Goal: Task Accomplishment & Management: Manage account settings

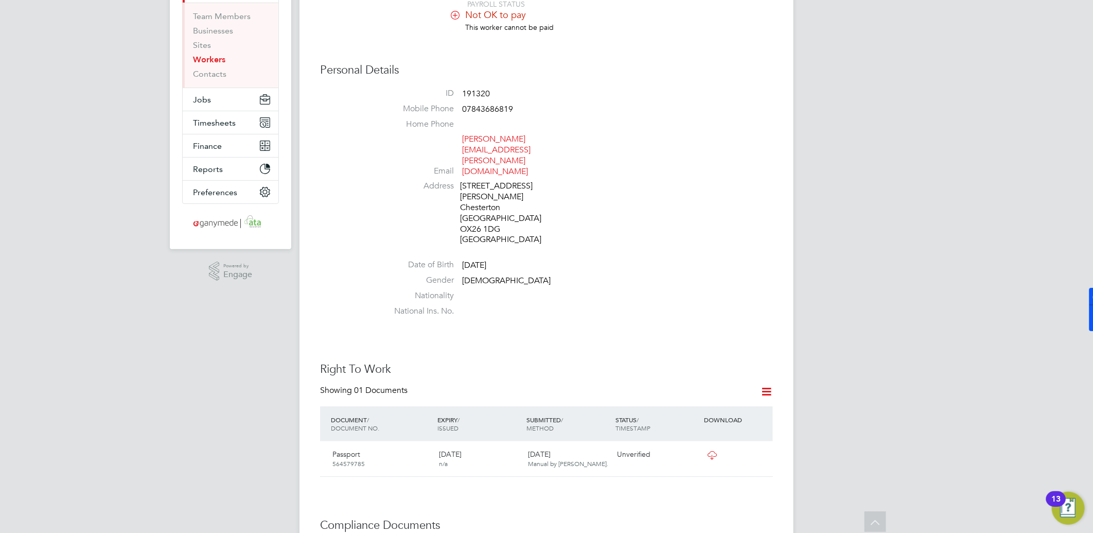
scroll to position [57, 0]
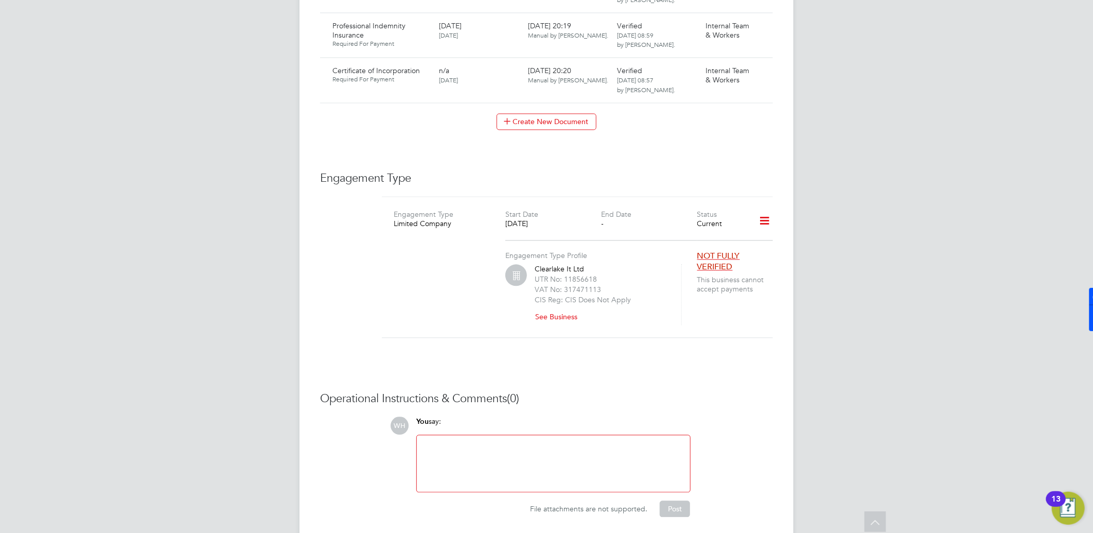
scroll to position [1318, 0]
drag, startPoint x: 590, startPoint y: 230, endPoint x: 530, endPoint y: 229, distance: 59.7
click at [530, 261] on div "Clearlake It Ltd UTR No: 11856618 VAT No: 317471113 CIS Reg: CIS Does Not Apply…" at bounding box center [593, 291] width 176 height 61
copy div "Clearlake It Ltd"
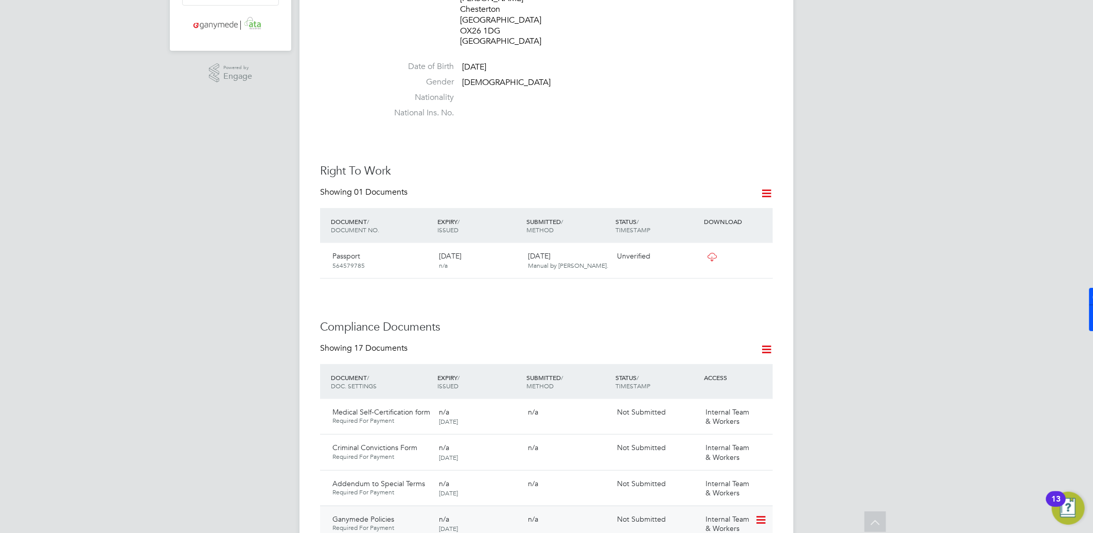
scroll to position [117, 0]
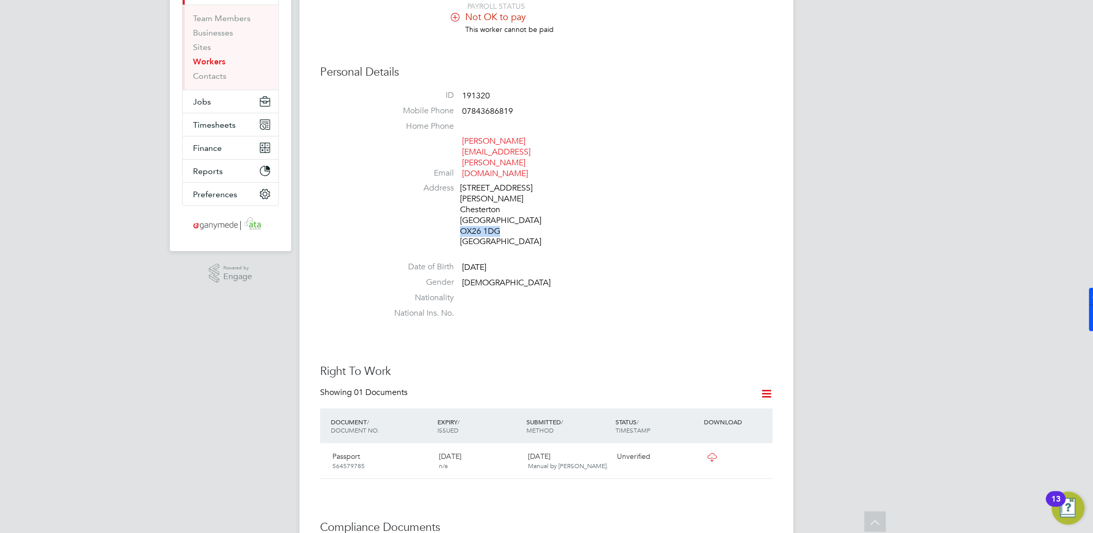
drag, startPoint x: 507, startPoint y: 188, endPoint x: 462, endPoint y: 188, distance: 45.8
click at [462, 188] on div "4 Penrose Gardens Chesterton Oxfordshire OX26 1DG United Kingdom" at bounding box center [509, 215] width 98 height 64
copy div "OX26 1DG"
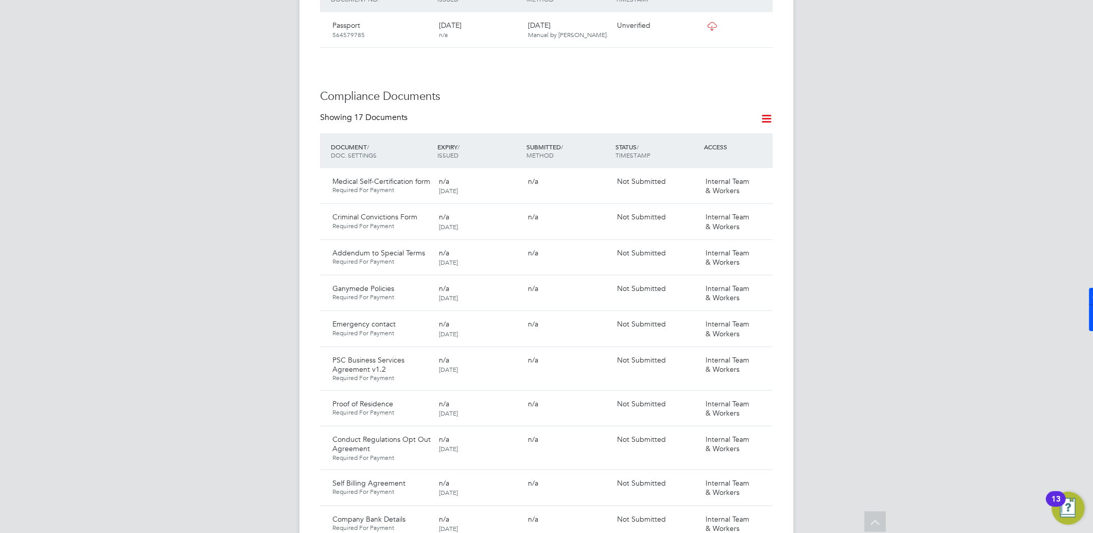
scroll to position [689, 0]
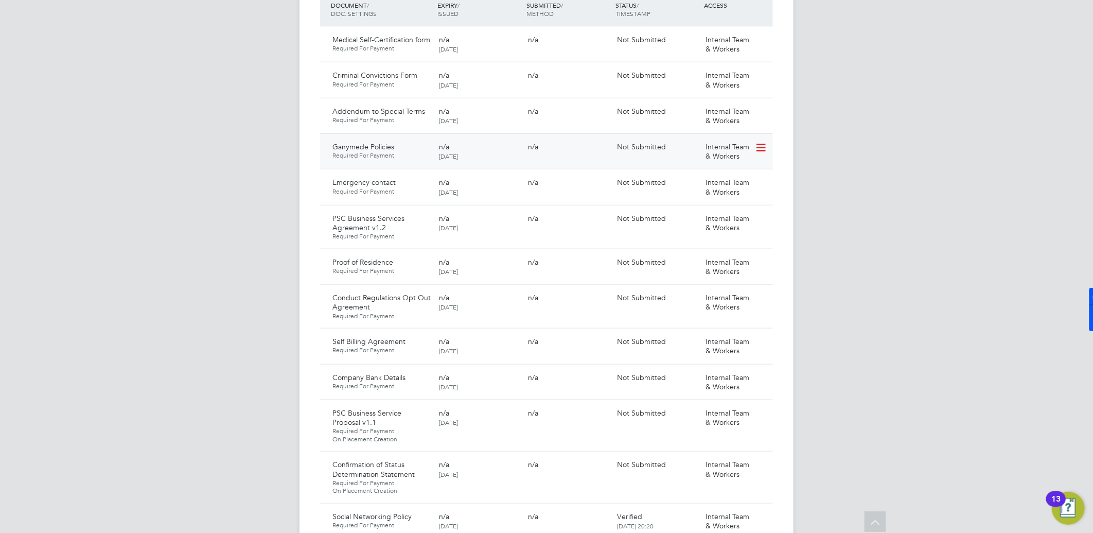
click at [759, 141] on icon at bounding box center [760, 147] width 10 height 12
click at [702, 148] on li "View Requested Document" at bounding box center [714, 153] width 103 height 14
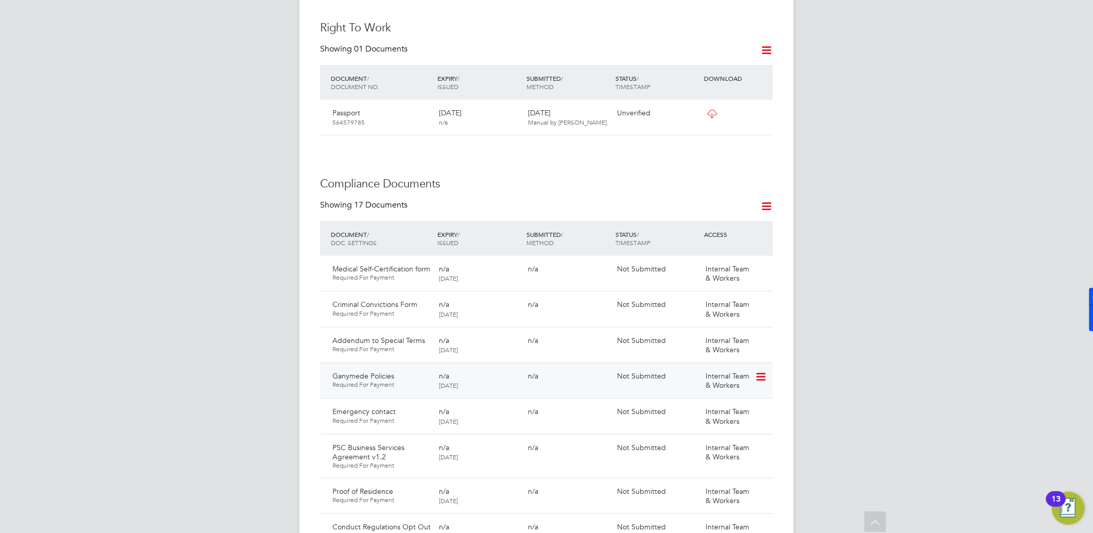
scroll to position [518, 0]
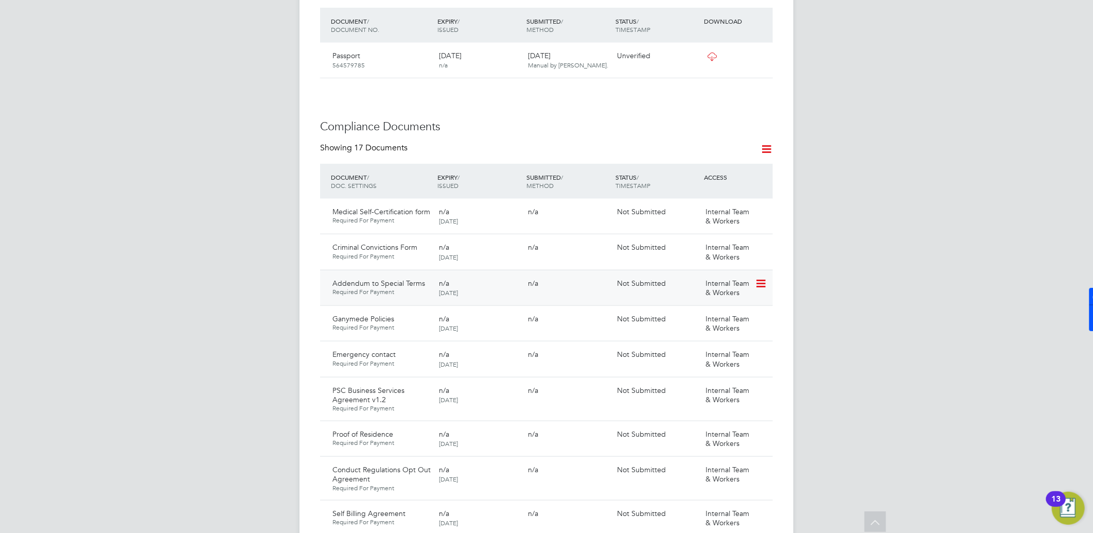
click at [762, 277] on icon at bounding box center [760, 283] width 10 height 12
click at [693, 290] on li "View Requested Document" at bounding box center [714, 289] width 103 height 14
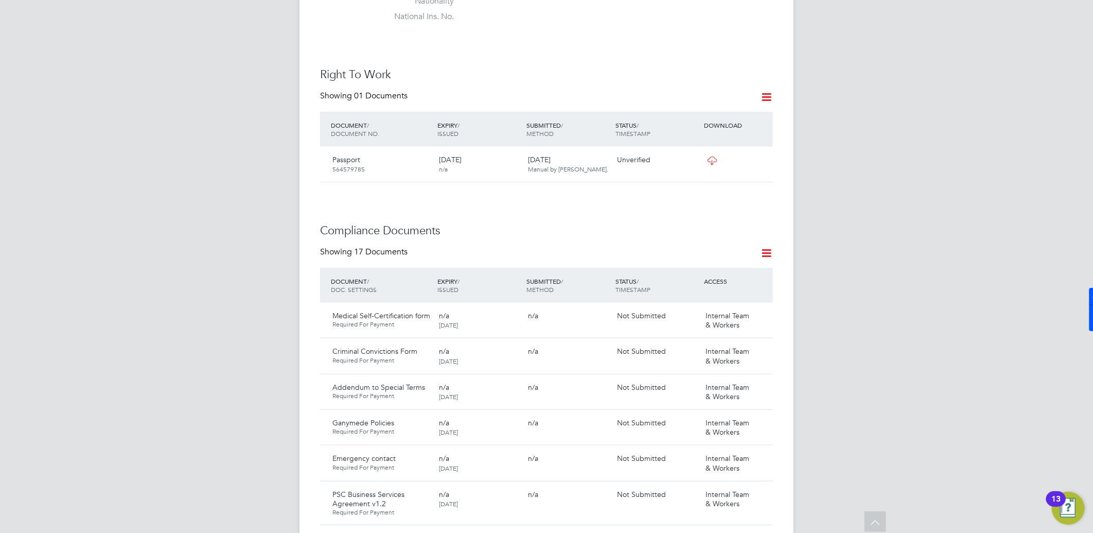
scroll to position [403, 0]
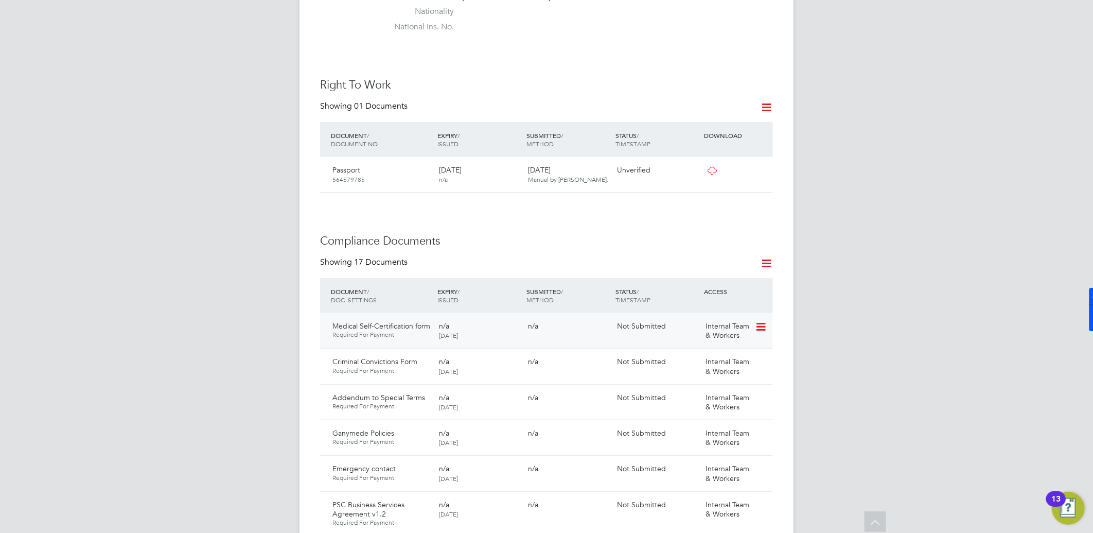
click at [763, 321] on icon at bounding box center [760, 327] width 10 height 12
click at [719, 332] on li "View Requested Document" at bounding box center [714, 332] width 103 height 14
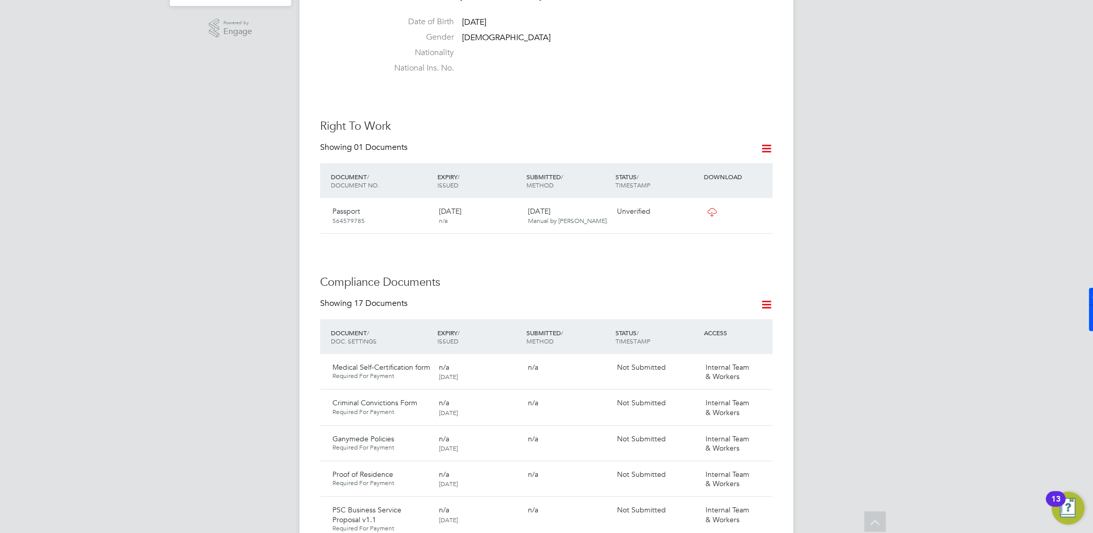
scroll to position [399, 0]
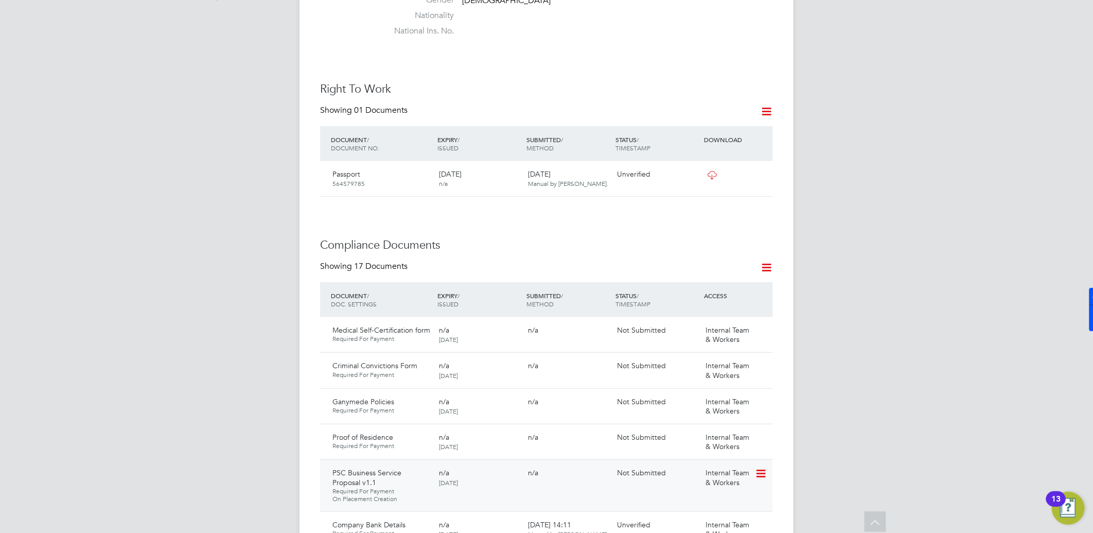
click at [753, 464] on div "Internal Team & Workers" at bounding box center [729, 477] width 54 height 27
click at [757, 467] on icon at bounding box center [760, 473] width 10 height 12
click at [689, 480] on li "View Requested Document" at bounding box center [714, 479] width 103 height 14
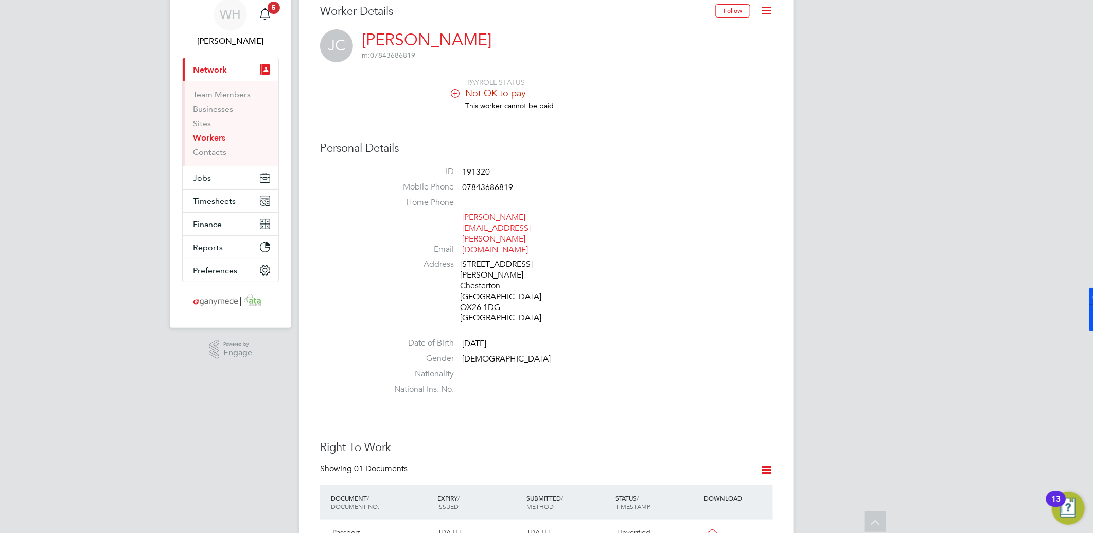
scroll to position [0, 0]
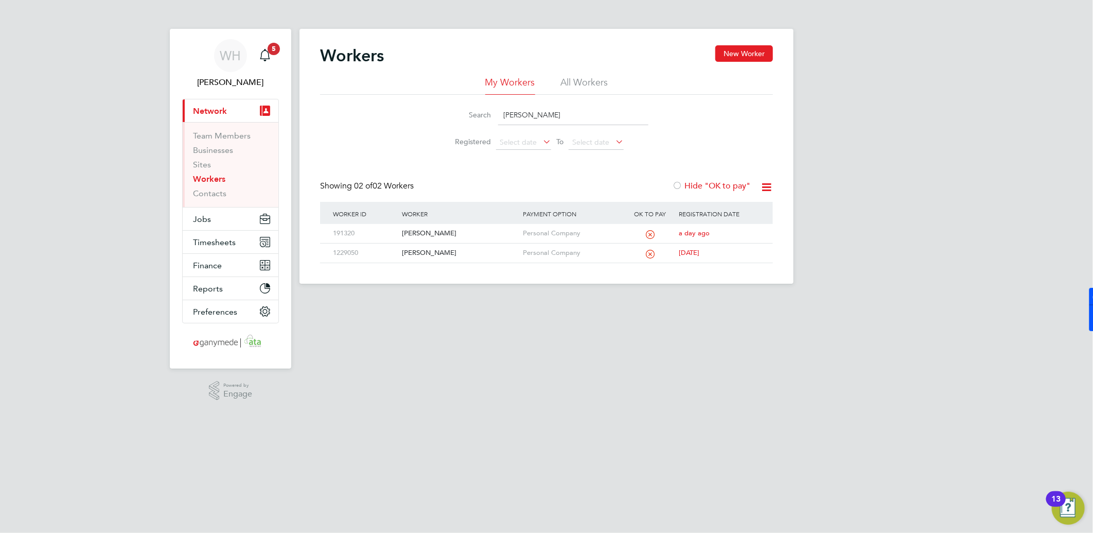
drag, startPoint x: 548, startPoint y: 116, endPoint x: 484, endPoint y: 122, distance: 64.1
click at [485, 122] on div "Search [PERSON_NAME]" at bounding box center [547, 115] width 204 height 20
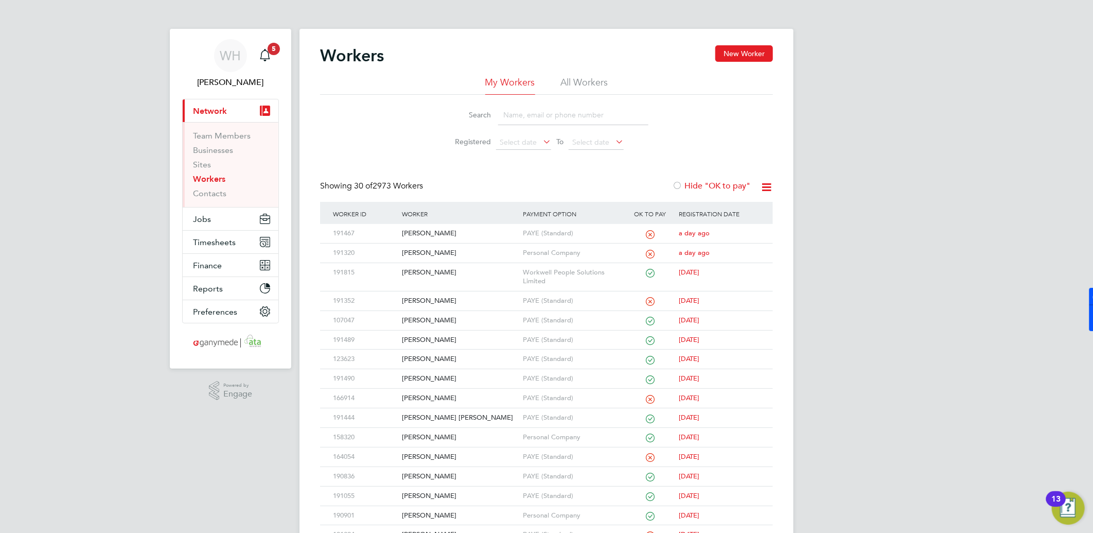
click at [502, 81] on li "My Workers" at bounding box center [510, 85] width 50 height 19
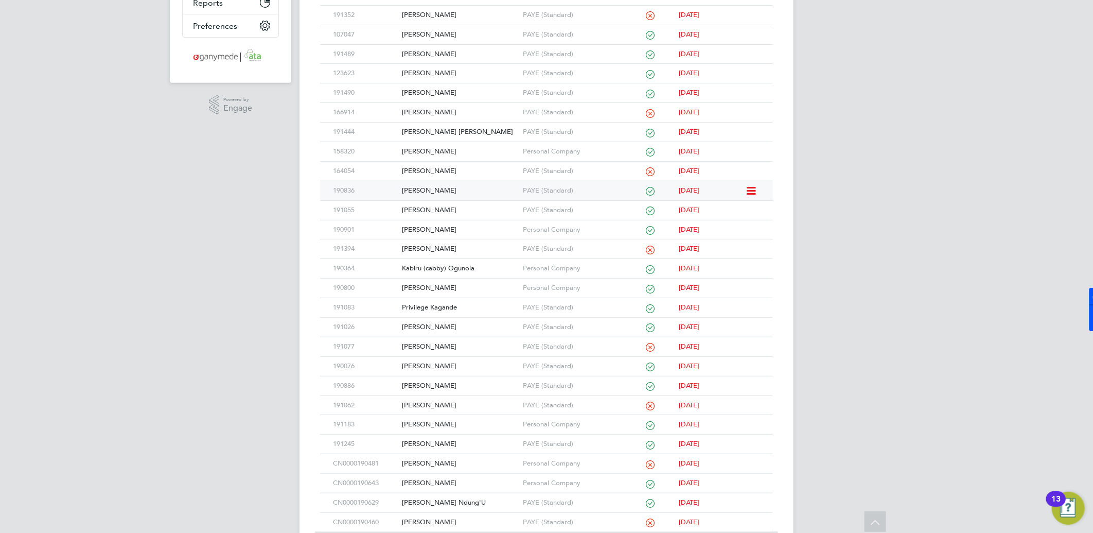
scroll to position [343, 0]
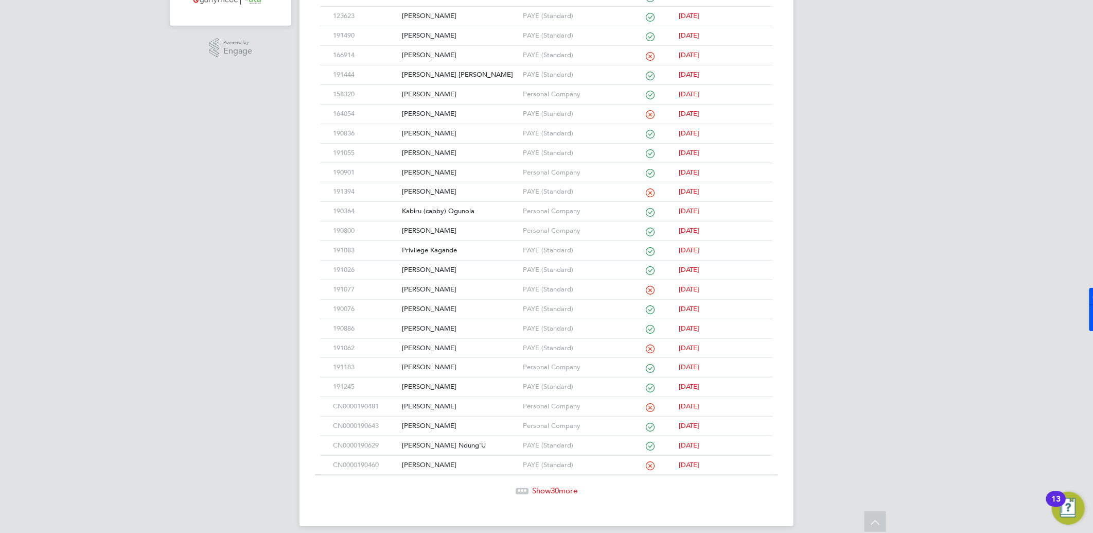
click at [542, 494] on span "Show 30 more" at bounding box center [554, 490] width 45 height 10
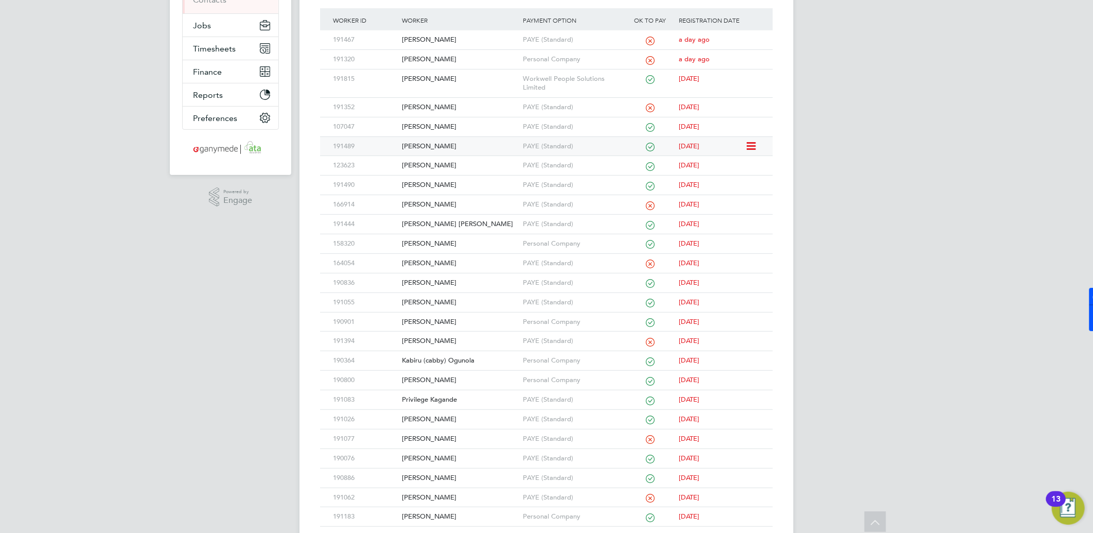
scroll to position [0, 0]
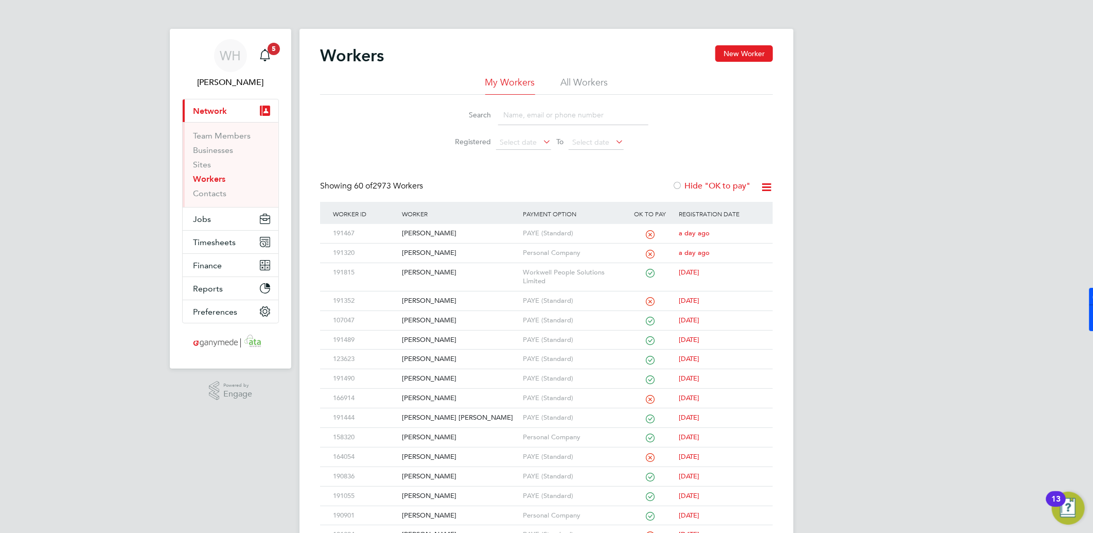
click at [523, 120] on input at bounding box center [573, 115] width 150 height 20
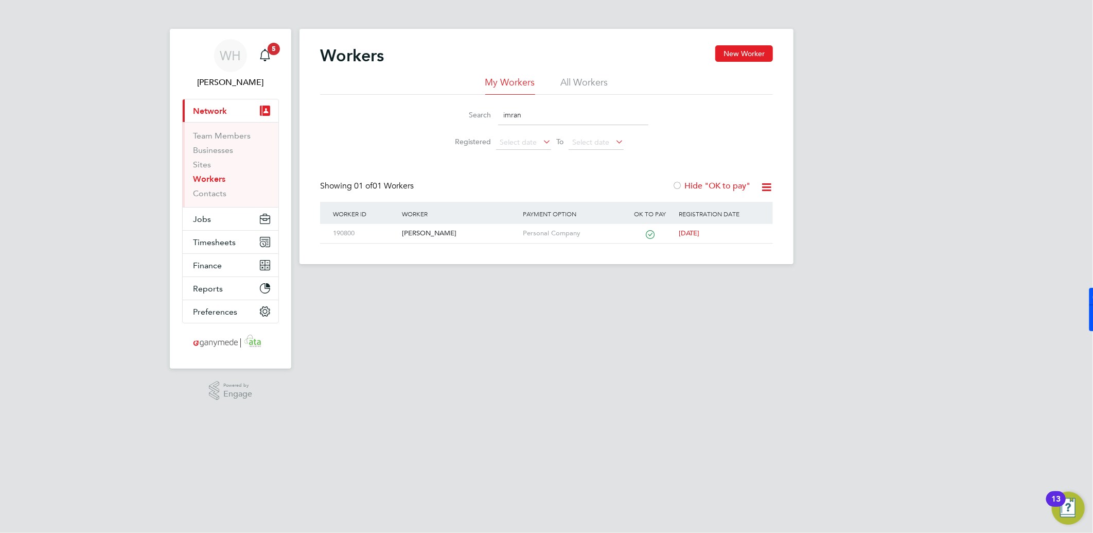
type input "imran"
click at [365, 238] on div "190800" at bounding box center [364, 233] width 69 height 19
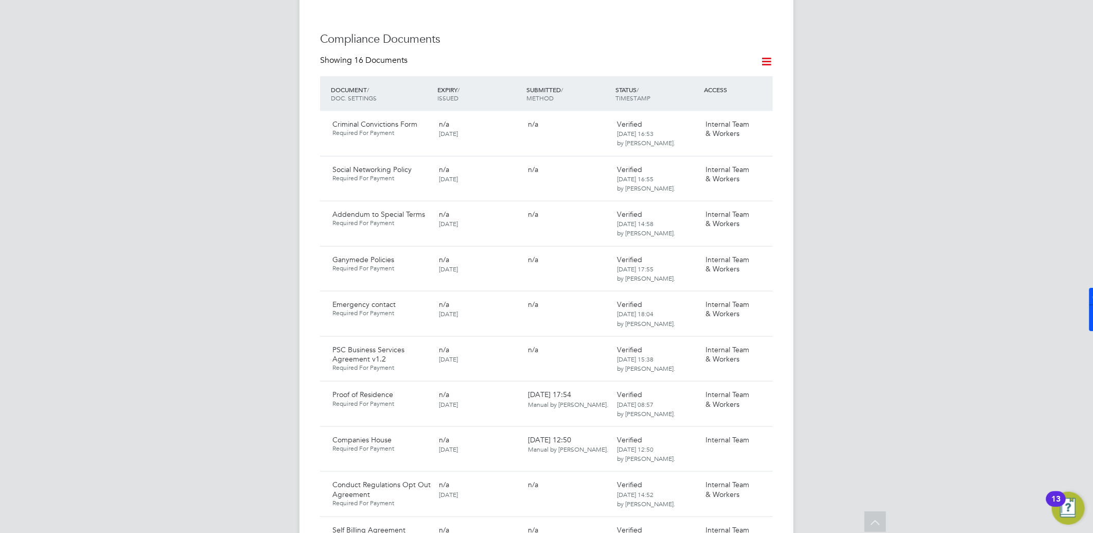
scroll to position [629, 0]
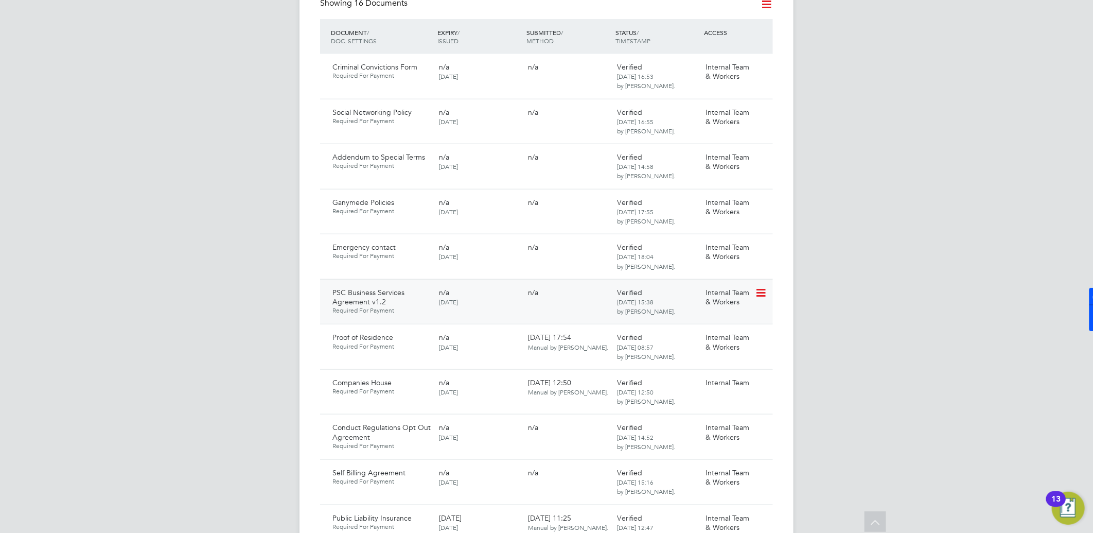
click at [762, 287] on icon at bounding box center [760, 293] width 10 height 12
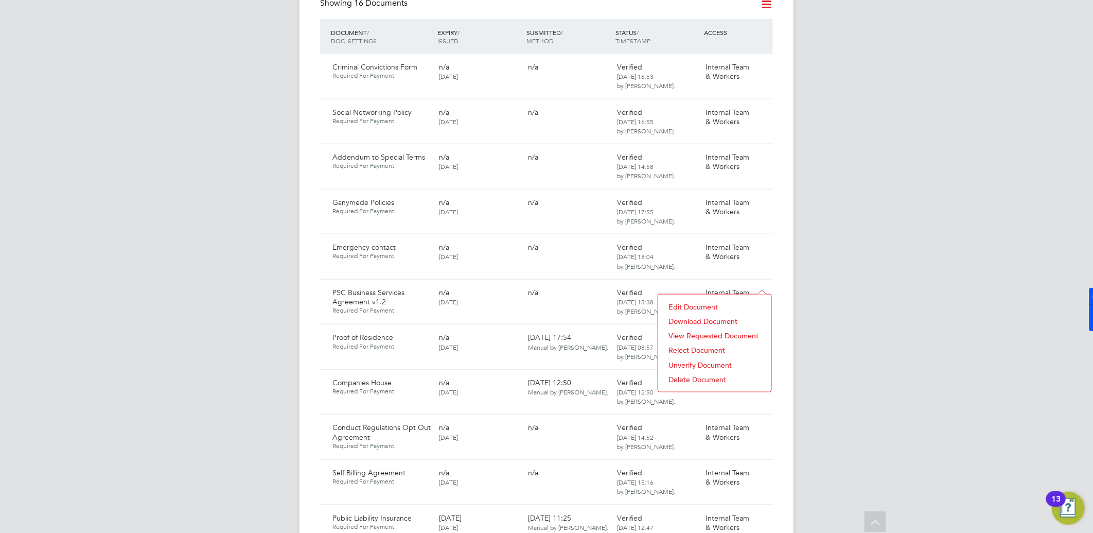
click at [700, 322] on li "Download Document" at bounding box center [714, 321] width 103 height 14
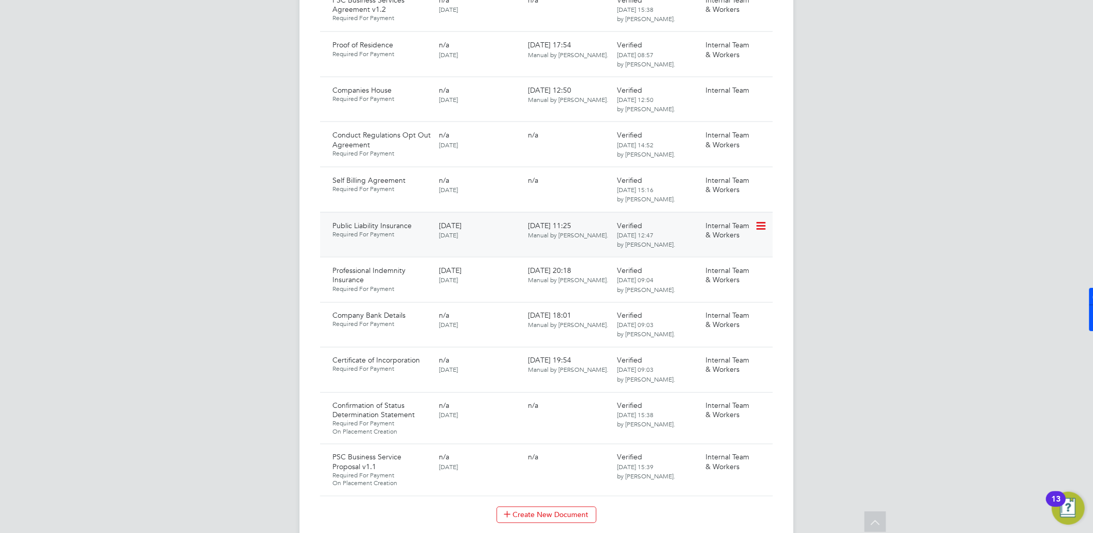
scroll to position [971, 0]
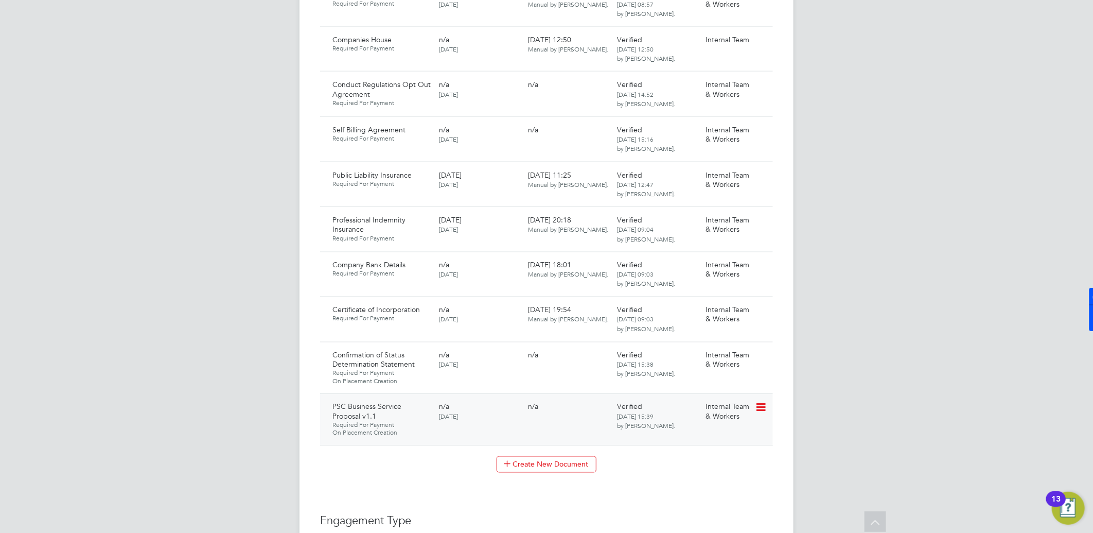
click at [755, 401] on icon at bounding box center [760, 407] width 10 height 12
click at [688, 434] on li "Download Document" at bounding box center [714, 436] width 103 height 14
